Goal: Navigation & Orientation: Find specific page/section

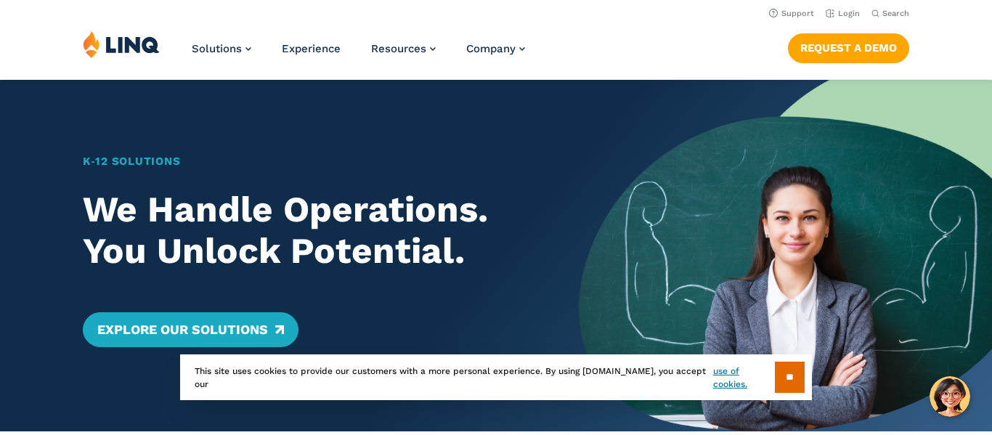
click at [843, 7] on li "Login" at bounding box center [842, 12] width 34 height 16
click at [782, 369] on input "**" at bounding box center [790, 376] width 30 height 31
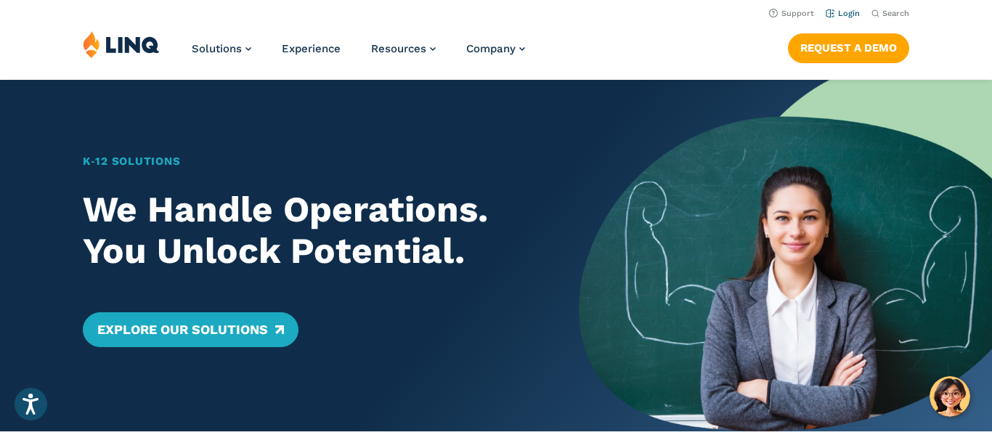
click at [841, 14] on link "Login" at bounding box center [842, 13] width 34 height 9
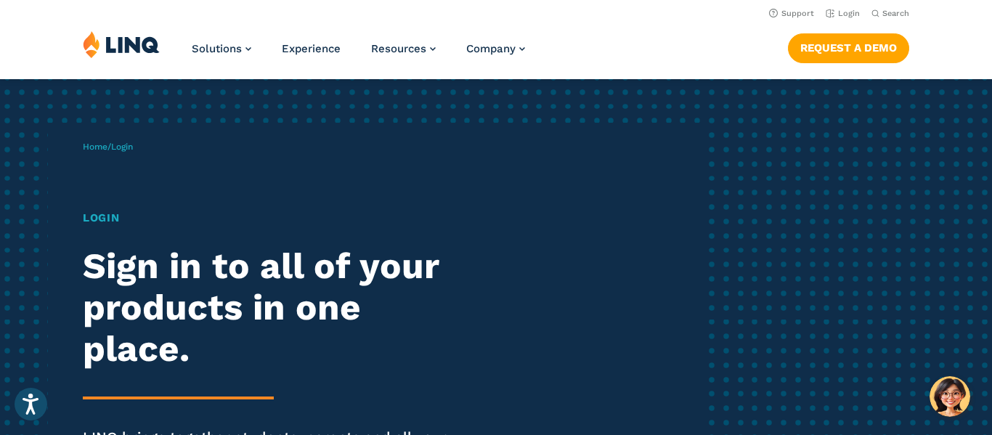
scroll to position [9, 0]
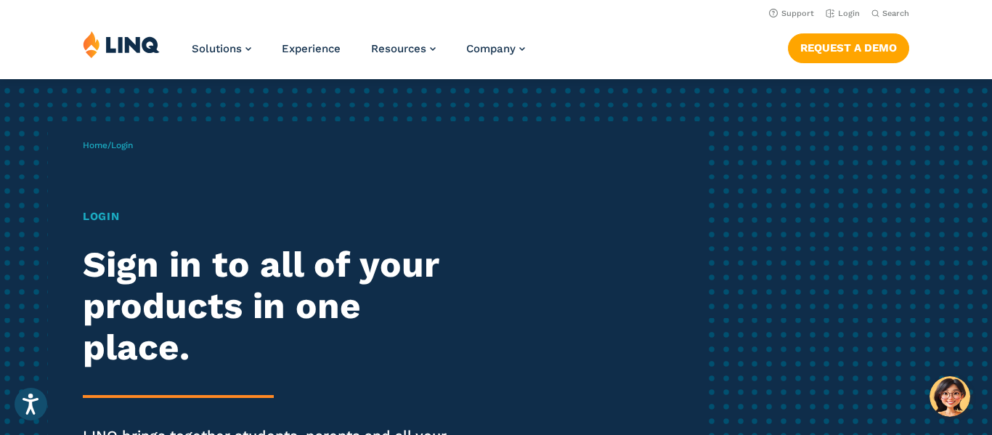
click at [102, 216] on h1 "Login" at bounding box center [274, 216] width 382 height 17
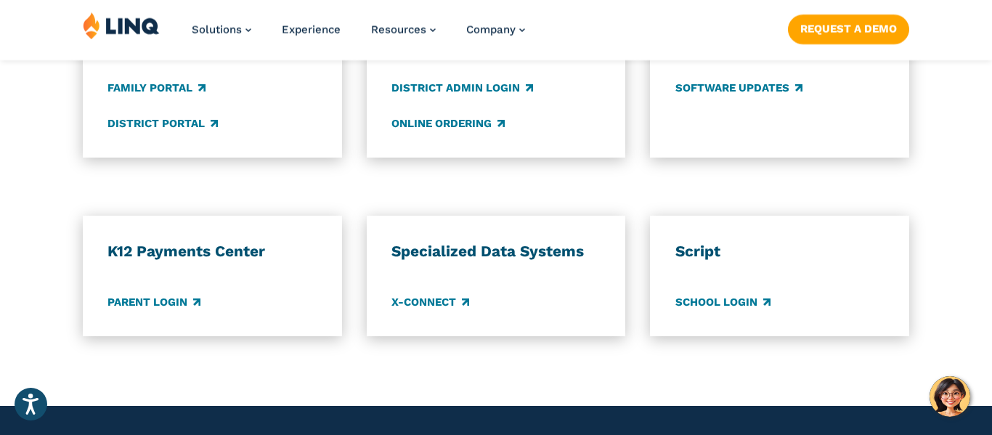
scroll to position [1209, 0]
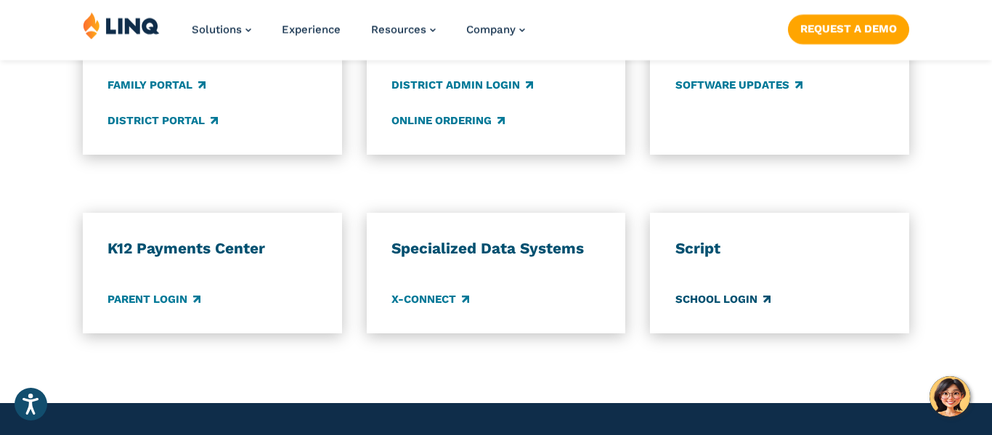
click at [756, 299] on link "School Login" at bounding box center [722, 299] width 95 height 16
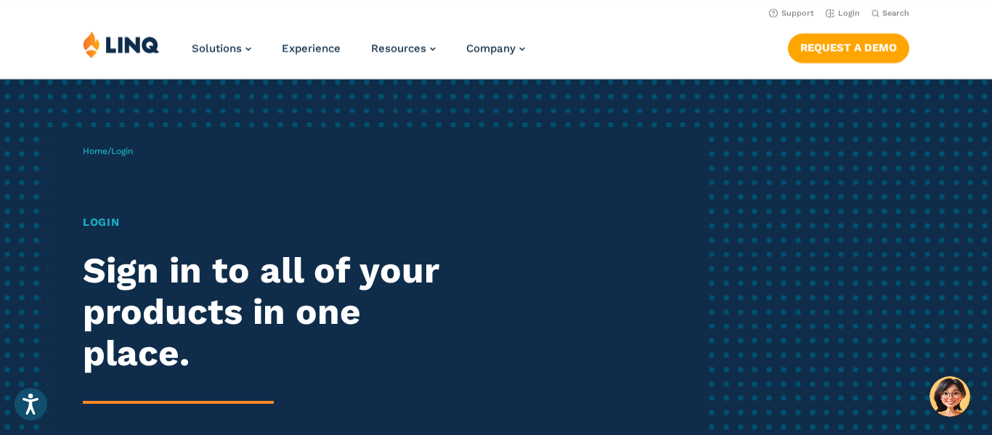
scroll to position [0, 0]
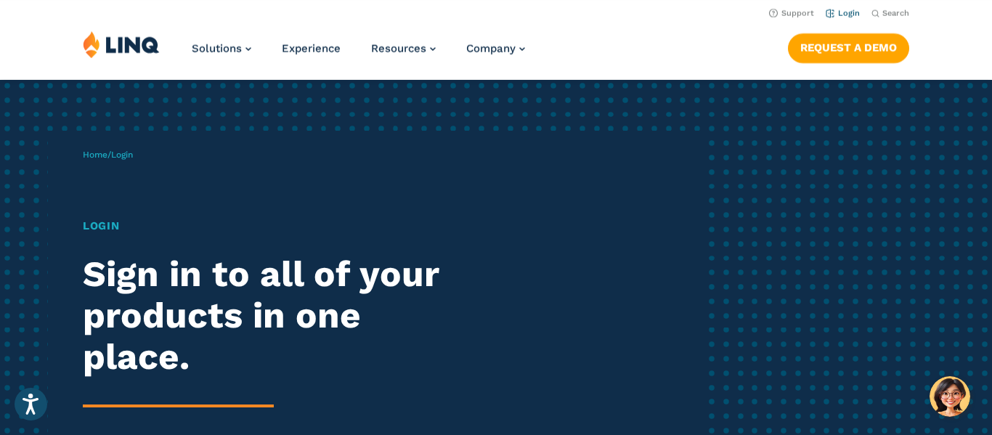
click at [837, 12] on link "Login" at bounding box center [842, 13] width 34 height 9
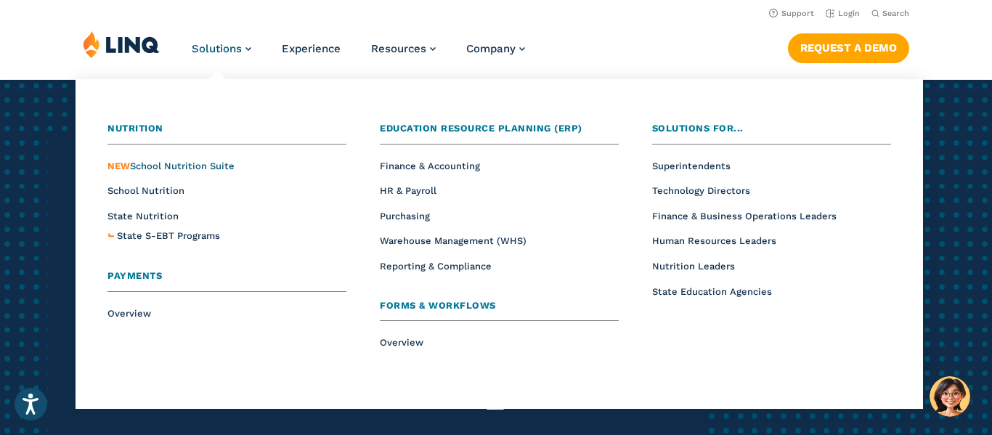
click at [188, 164] on span "NEW School Nutrition Suite" at bounding box center [170, 165] width 127 height 11
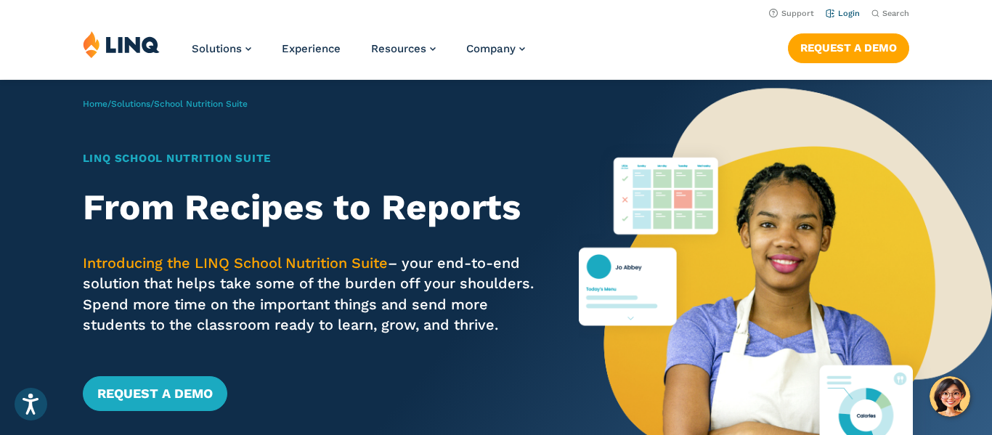
click at [854, 12] on link "Login" at bounding box center [842, 13] width 34 height 9
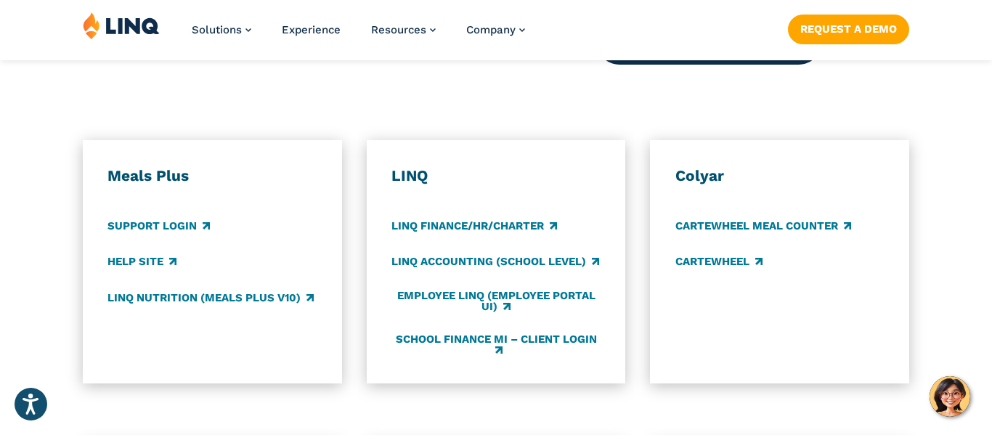
scroll to position [772, 0]
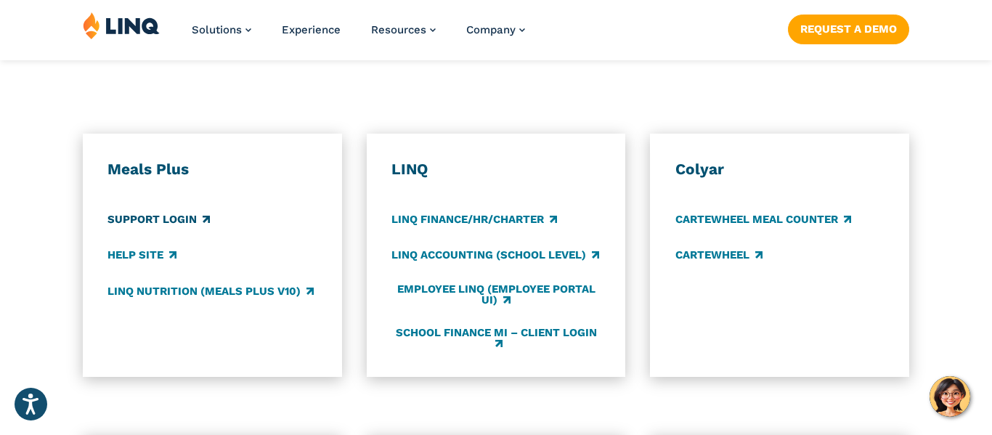
click at [174, 219] on link "Support Login" at bounding box center [158, 220] width 102 height 16
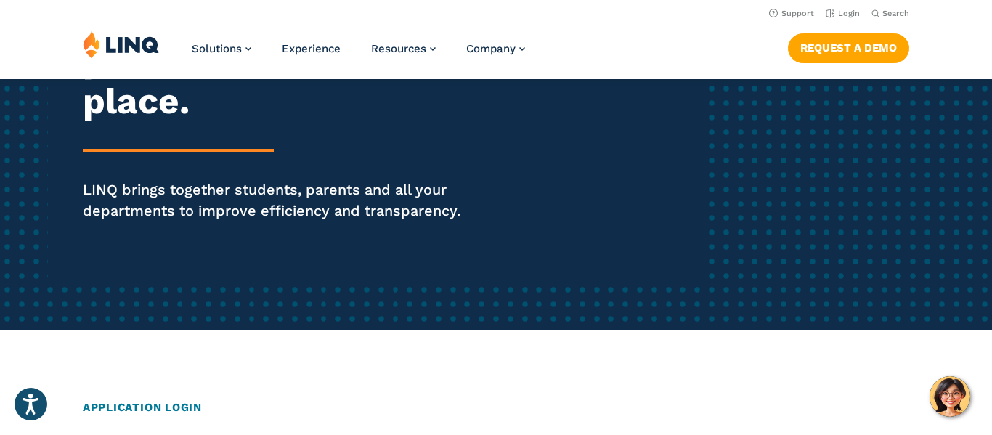
scroll to position [134, 0]
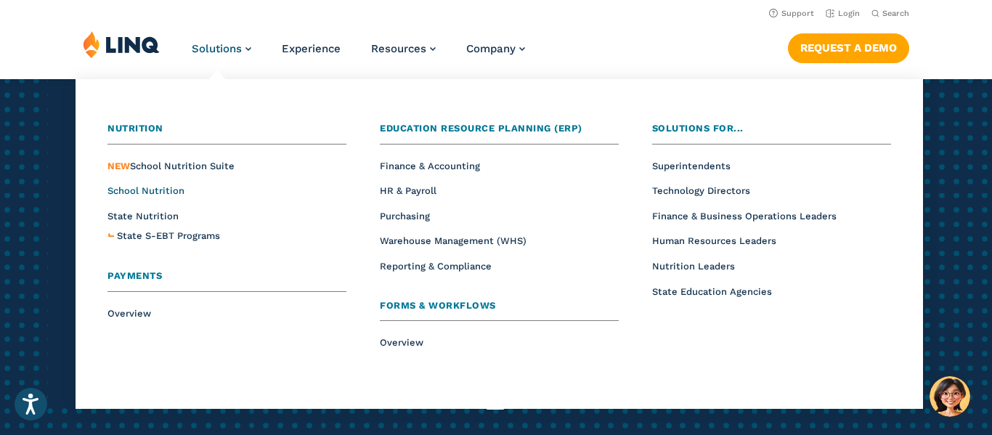
click at [165, 190] on span "School Nutrition" at bounding box center [145, 190] width 77 height 11
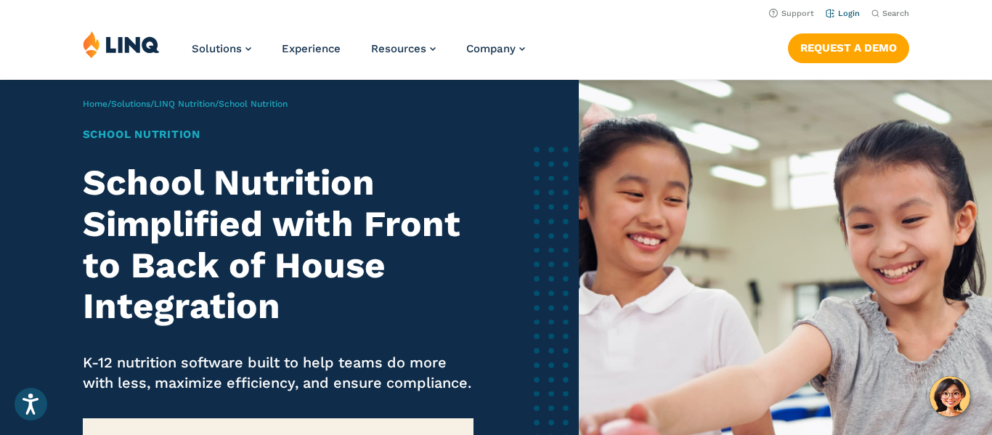
click at [853, 12] on link "Login" at bounding box center [842, 13] width 34 height 9
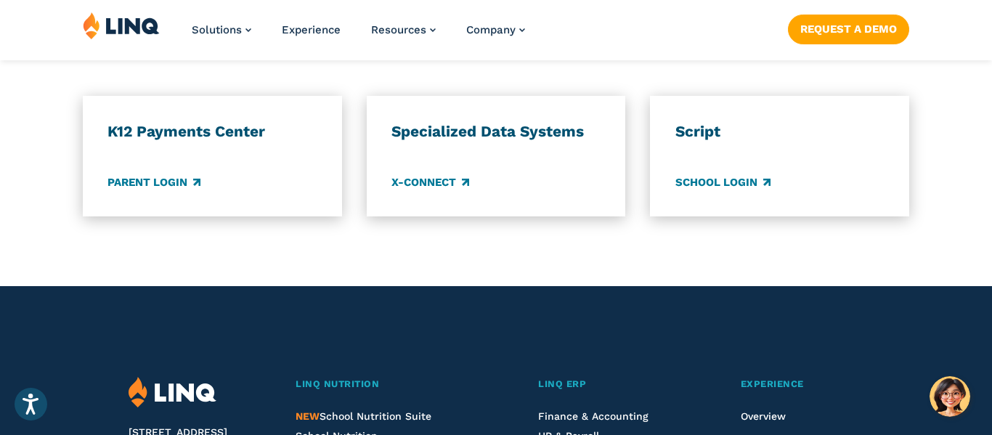
scroll to position [1332, 0]
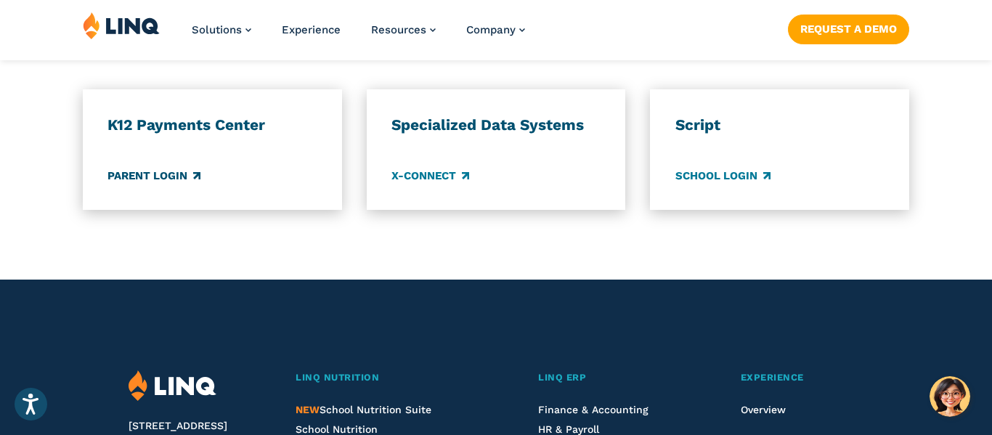
click at [128, 177] on link "Parent Login" at bounding box center [153, 176] width 93 height 16
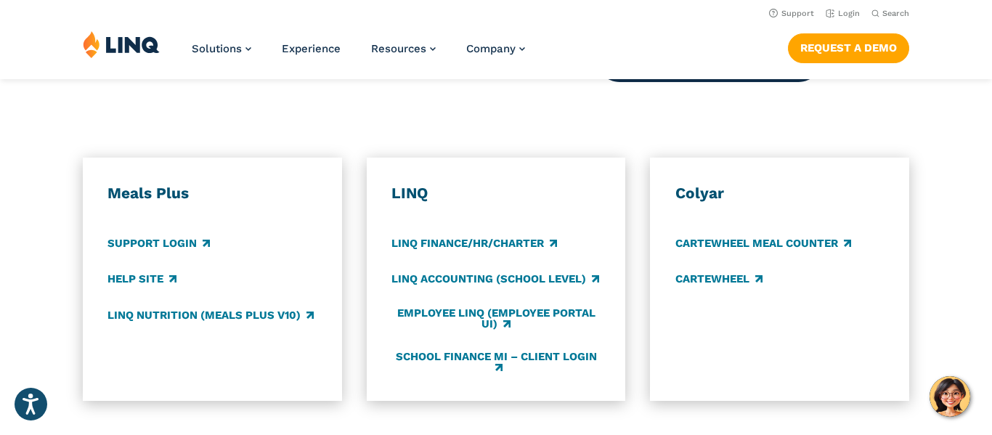
scroll to position [751, 0]
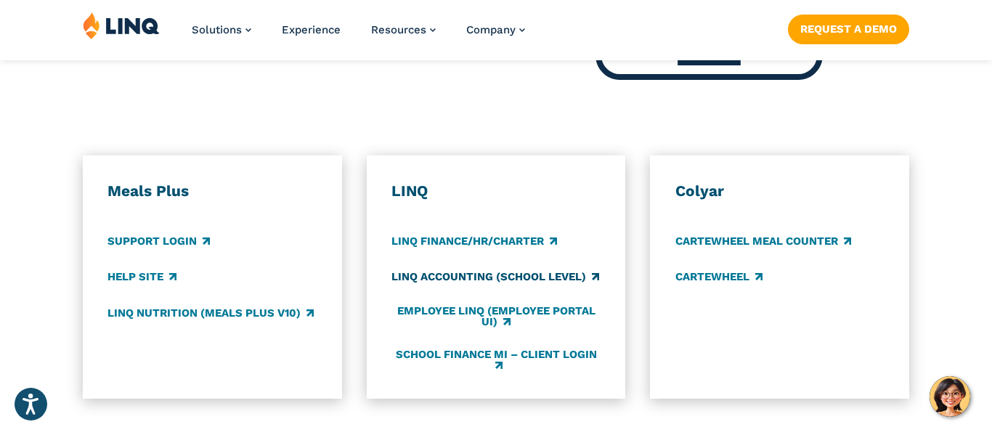
click at [551, 274] on link "LINQ Accounting (school level)" at bounding box center [495, 277] width 208 height 16
click at [524, 311] on link "Employee LINQ (Employee Portal UI)" at bounding box center [495, 317] width 209 height 24
